Goal: Task Accomplishment & Management: Manage account settings

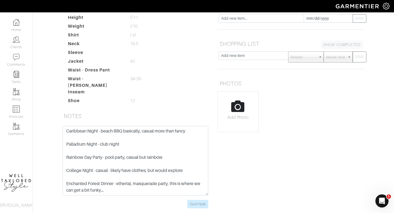
scroll to position [80, 0]
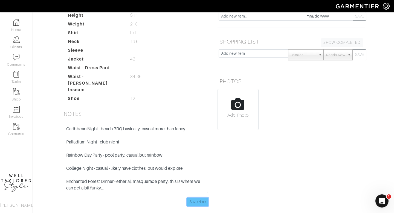
click at [204, 197] on input "Save Note" at bounding box center [197, 201] width 21 height 8
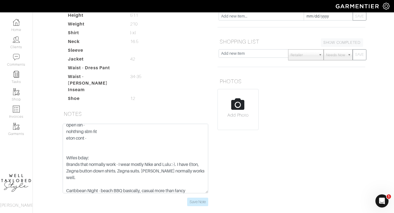
scroll to position [17, 0]
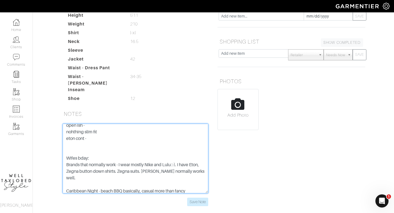
click at [201, 160] on textarea "xl in tees generally - blk, grey and blue (doesnt normally wear colors) open is…" at bounding box center [135, 158] width 145 height 69
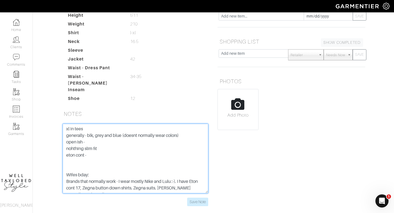
click at [65, 124] on textarea "xl in tees generally - blk, grey and blue (doesnt normally wear colors) open is…" at bounding box center [135, 158] width 145 height 69
type textarea "xl in tees generally - blk, grey and blue (doesnt normally wear colors) open is…"
